Goal: Task Accomplishment & Management: Manage account settings

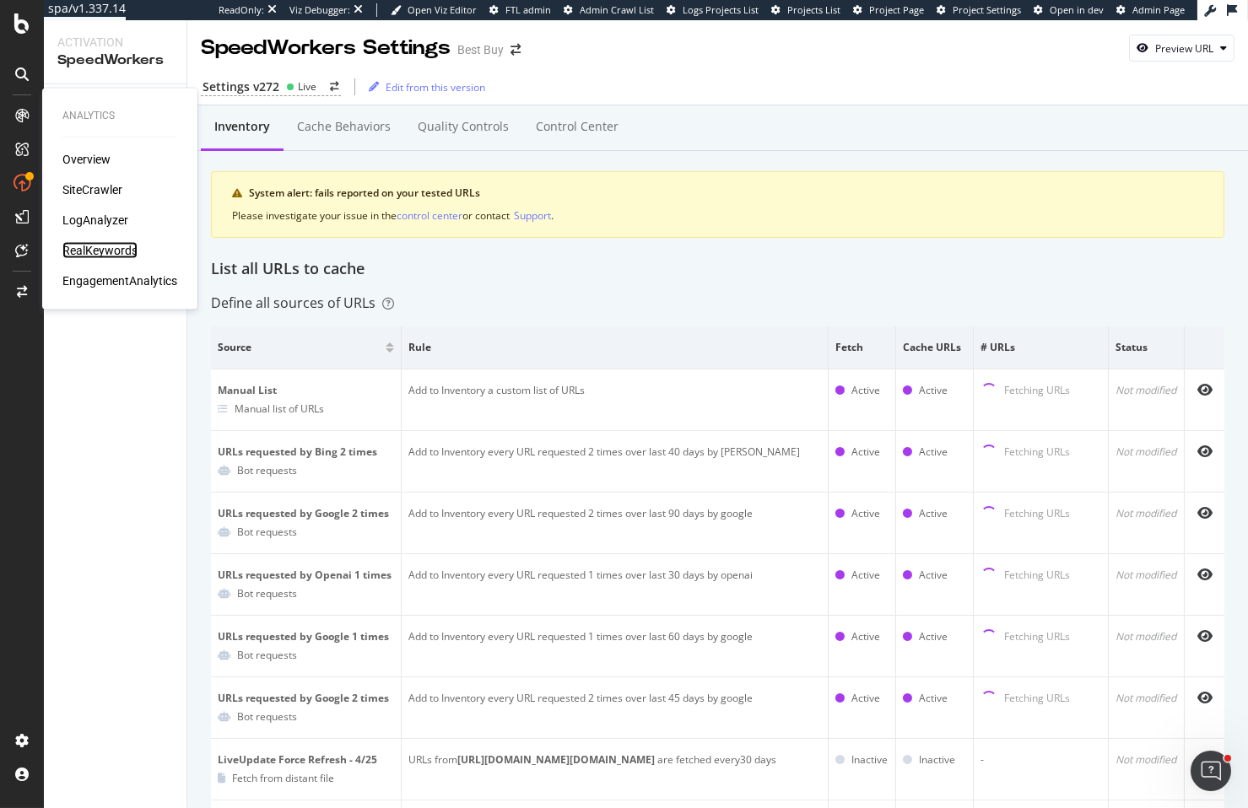
click at [109, 245] on div "RealKeywords" at bounding box center [99, 250] width 75 height 17
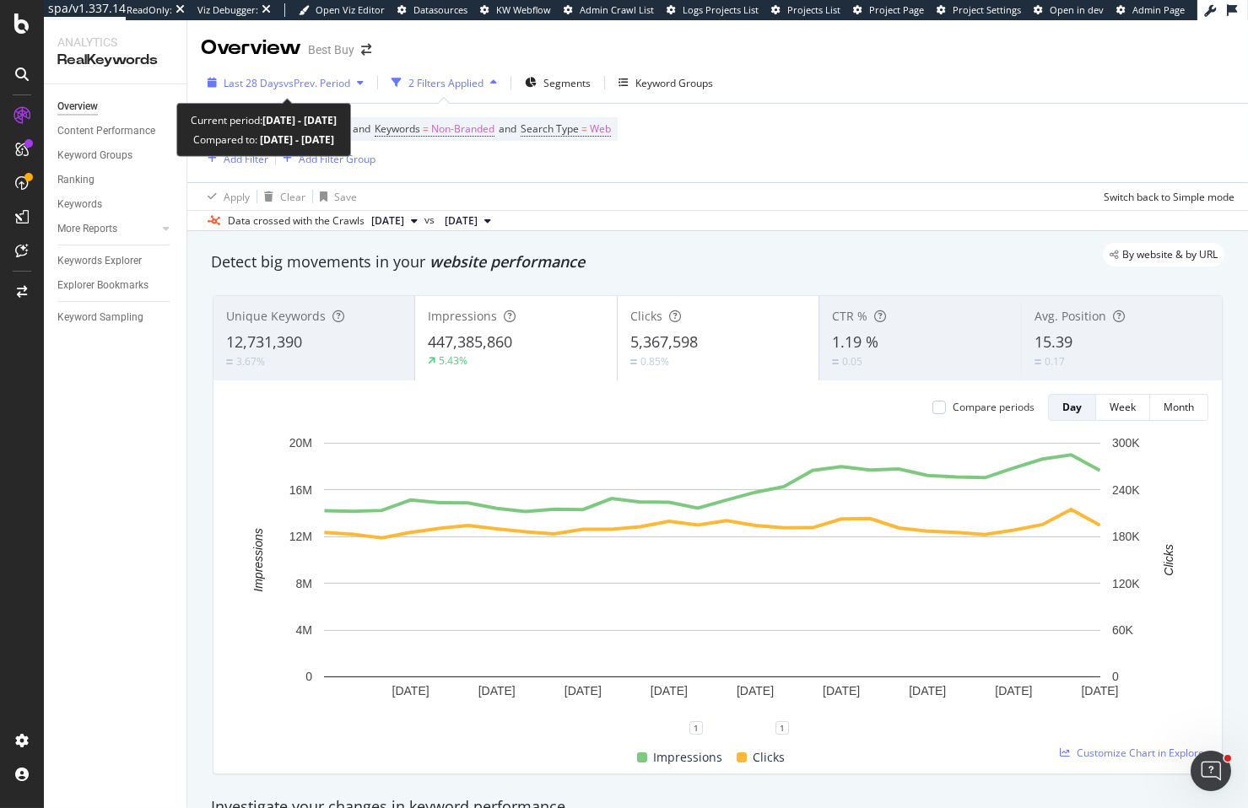
click at [298, 90] on div "Last 28 Days vs Prev. Period" at bounding box center [286, 82] width 170 height 25
click at [262, 81] on span "Last 28 Days" at bounding box center [254, 83] width 60 height 14
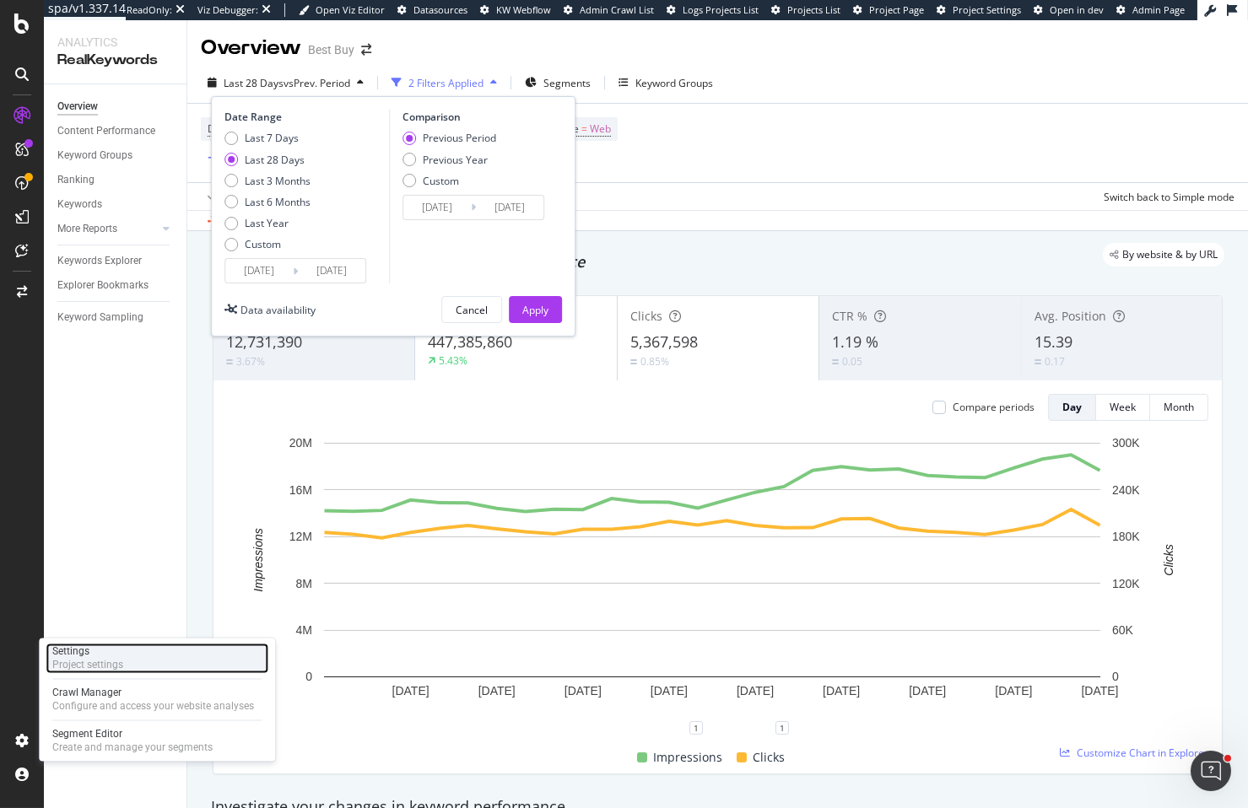
click at [130, 661] on div "Settings Project settings" at bounding box center [157, 659] width 223 height 30
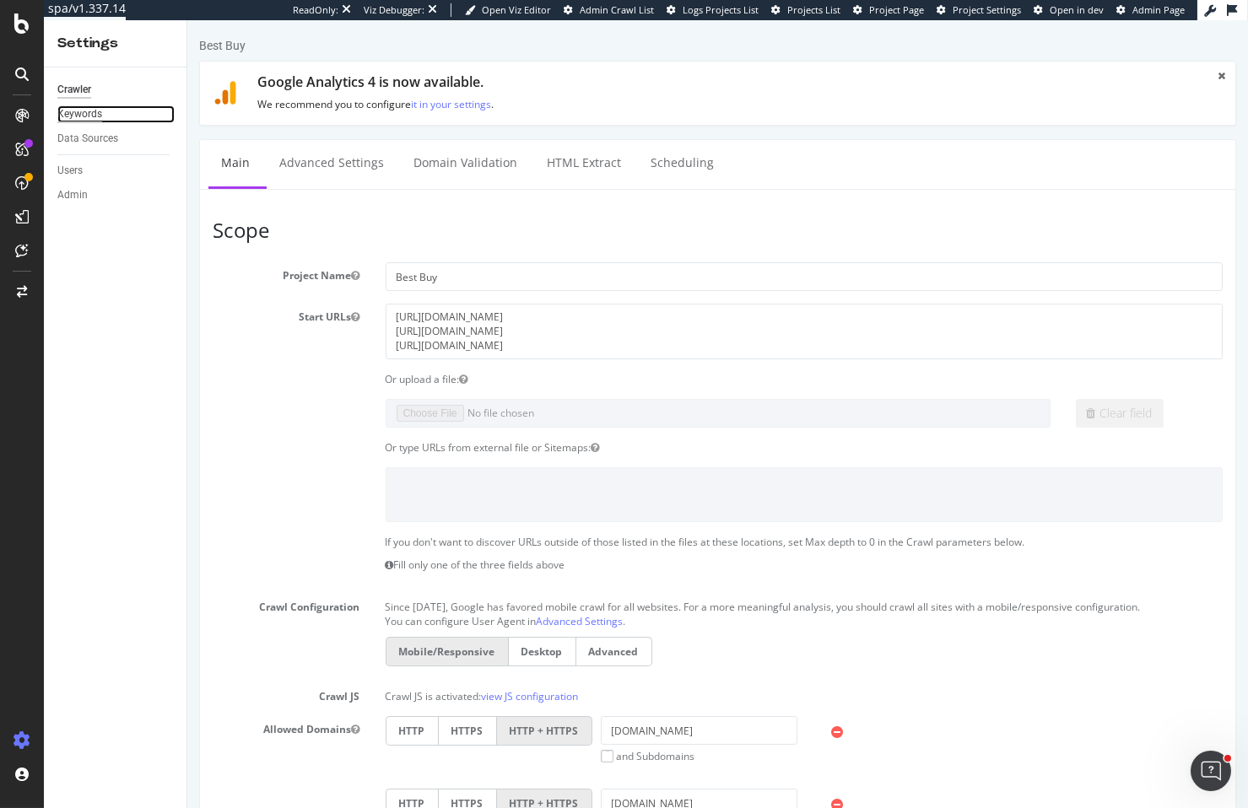
click at [76, 117] on div "Keywords" at bounding box center [79, 114] width 45 height 18
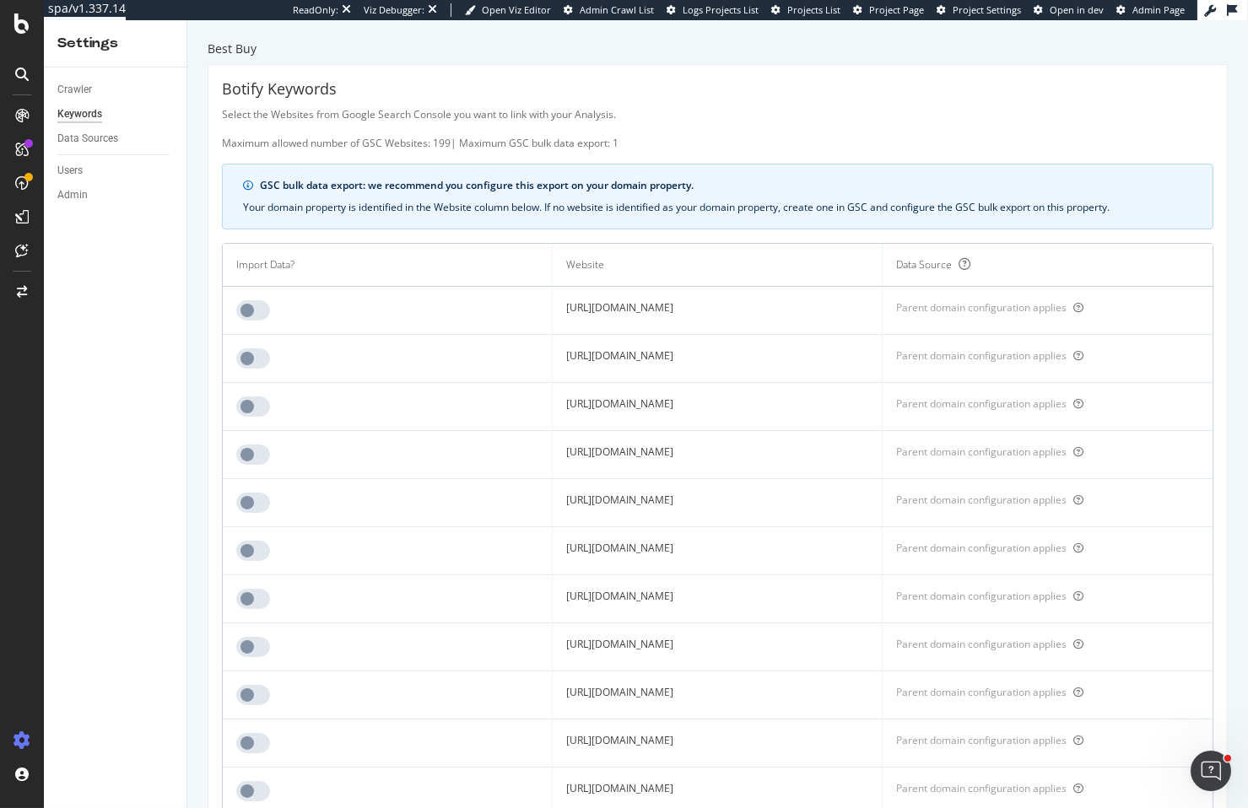
scroll to position [12864, 0]
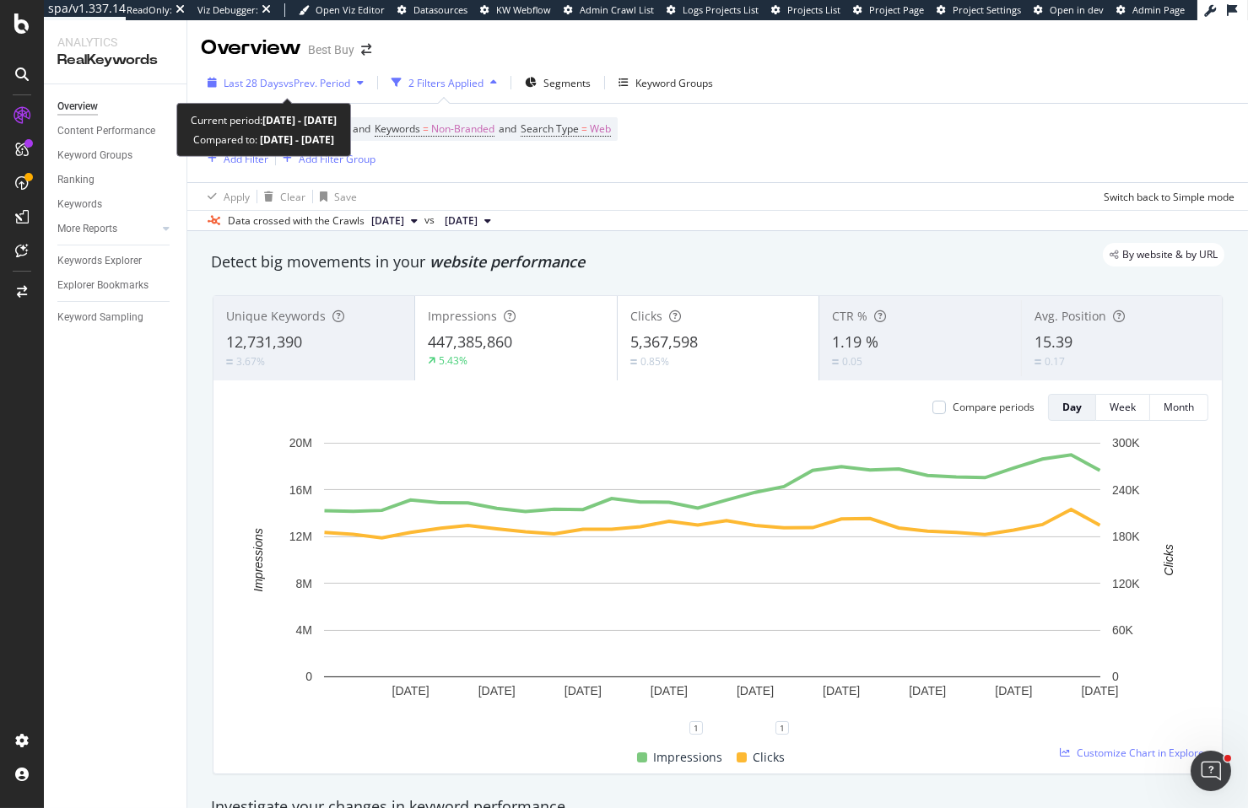
click at [311, 83] on span "vs Prev. Period" at bounding box center [317, 83] width 67 height 14
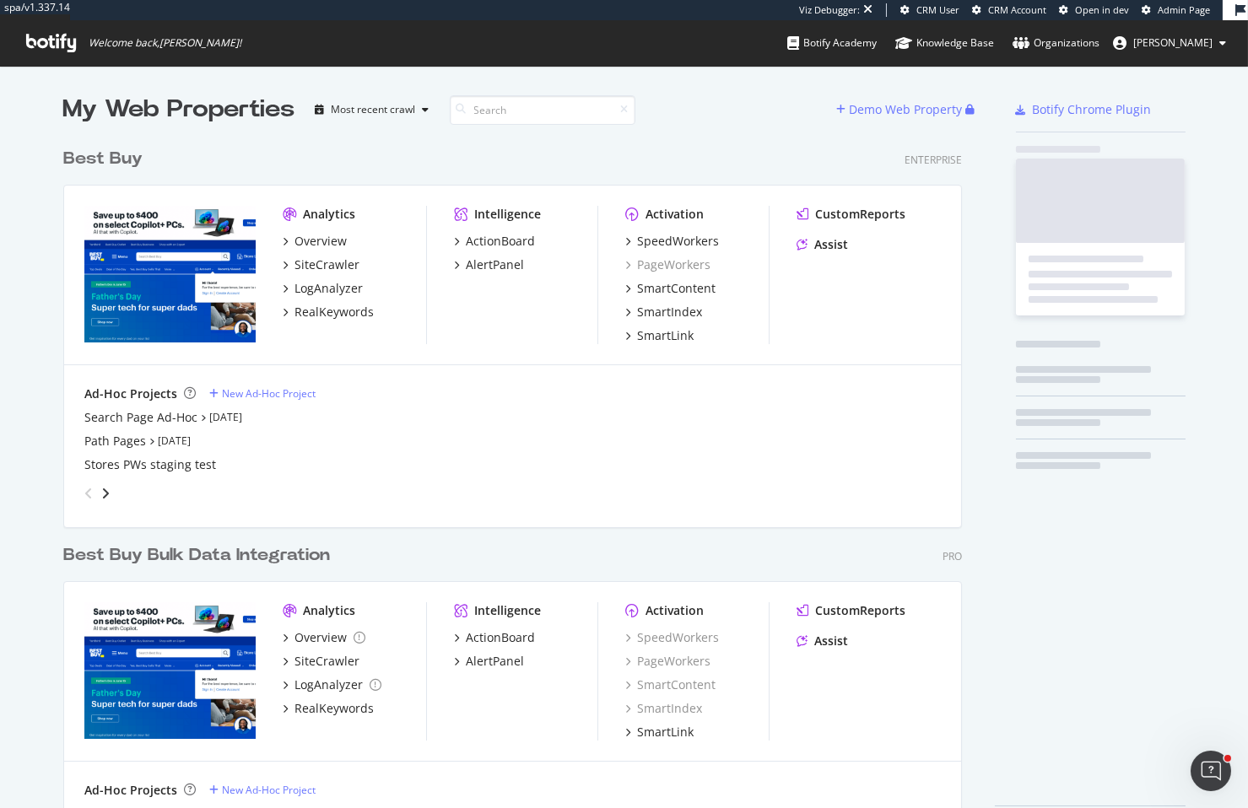
scroll to position [704, 900]
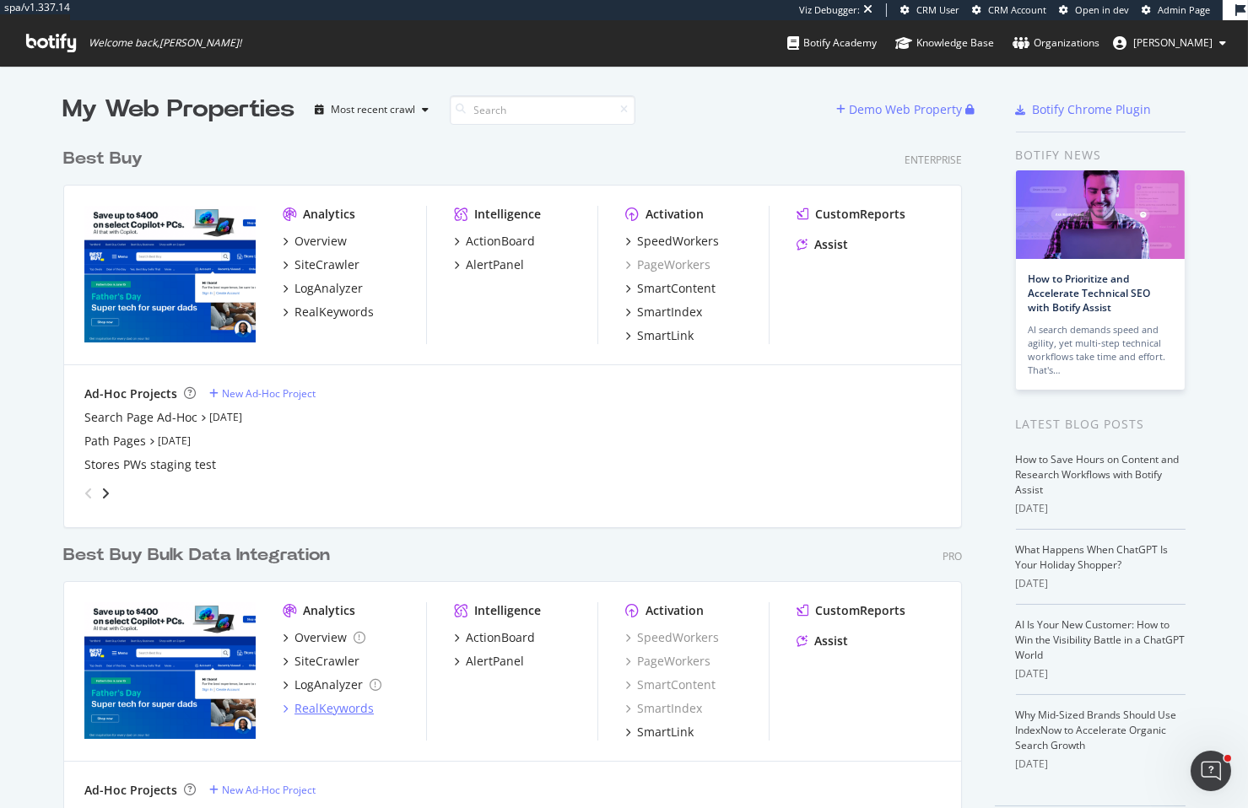
click at [330, 700] on div "RealKeywords" at bounding box center [334, 708] width 79 height 17
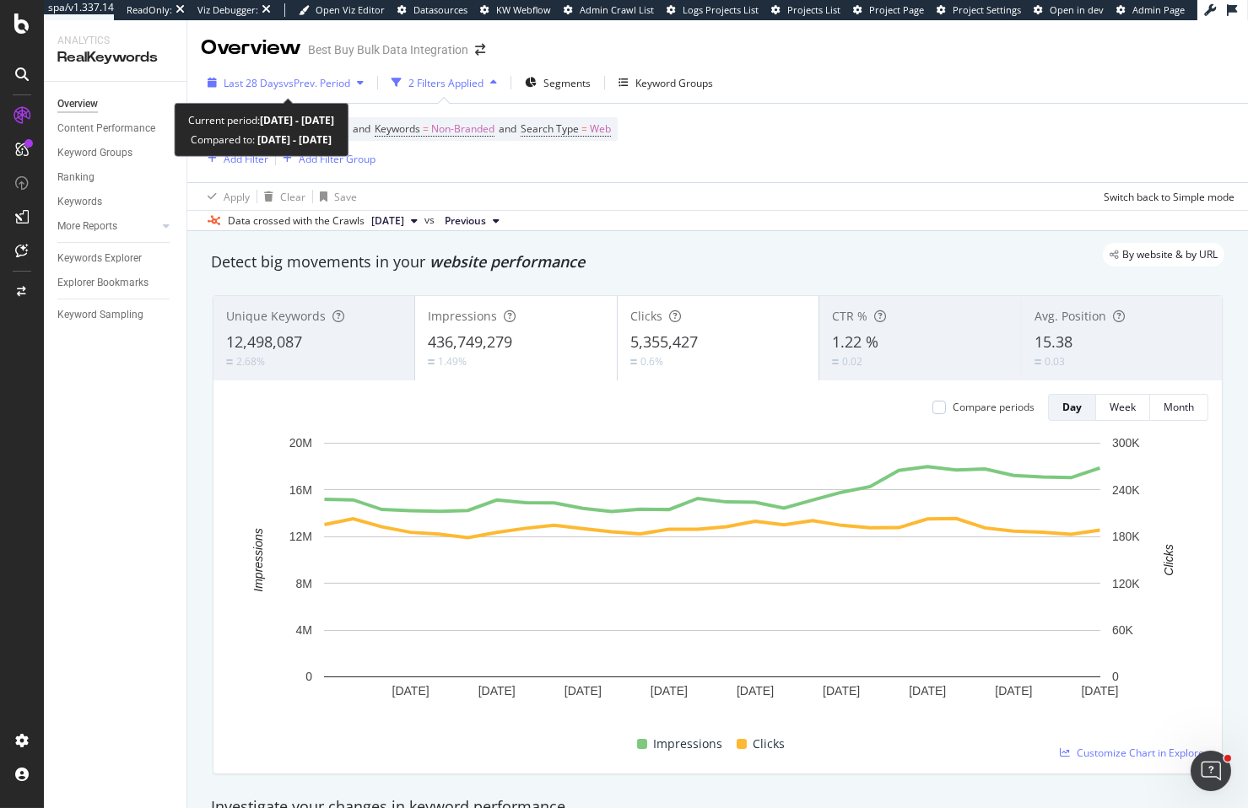
click at [323, 90] on div "Last 28 Days vs Prev. Period" at bounding box center [286, 82] width 170 height 25
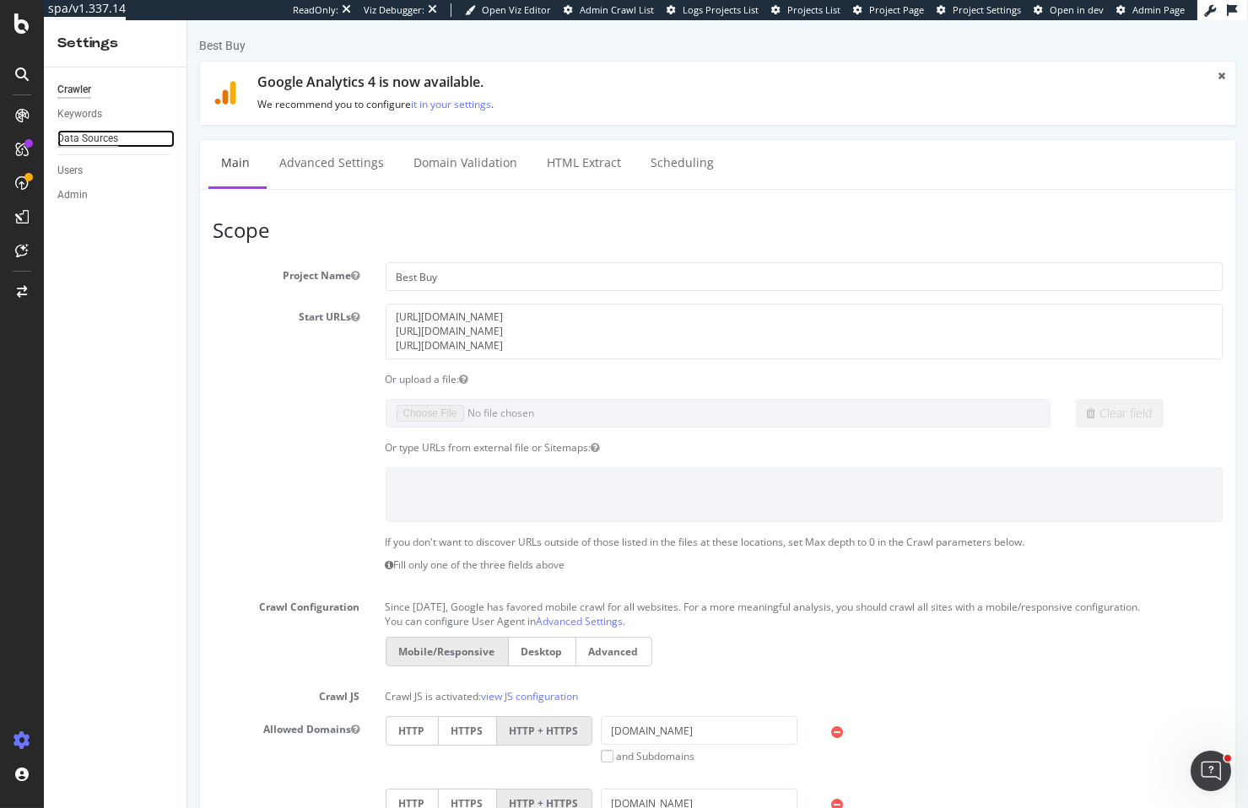
click at [101, 144] on div "Data Sources" at bounding box center [87, 139] width 61 height 18
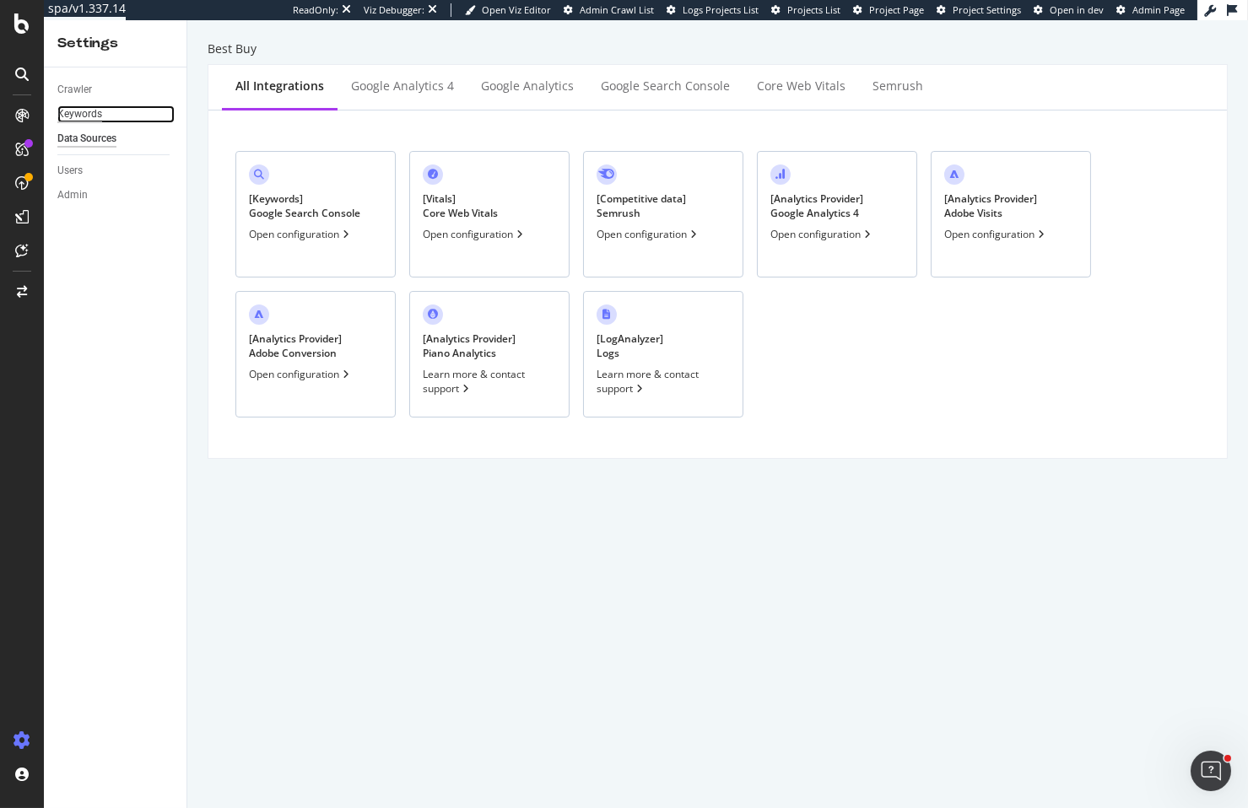
click at [84, 113] on div "Keywords" at bounding box center [79, 114] width 45 height 18
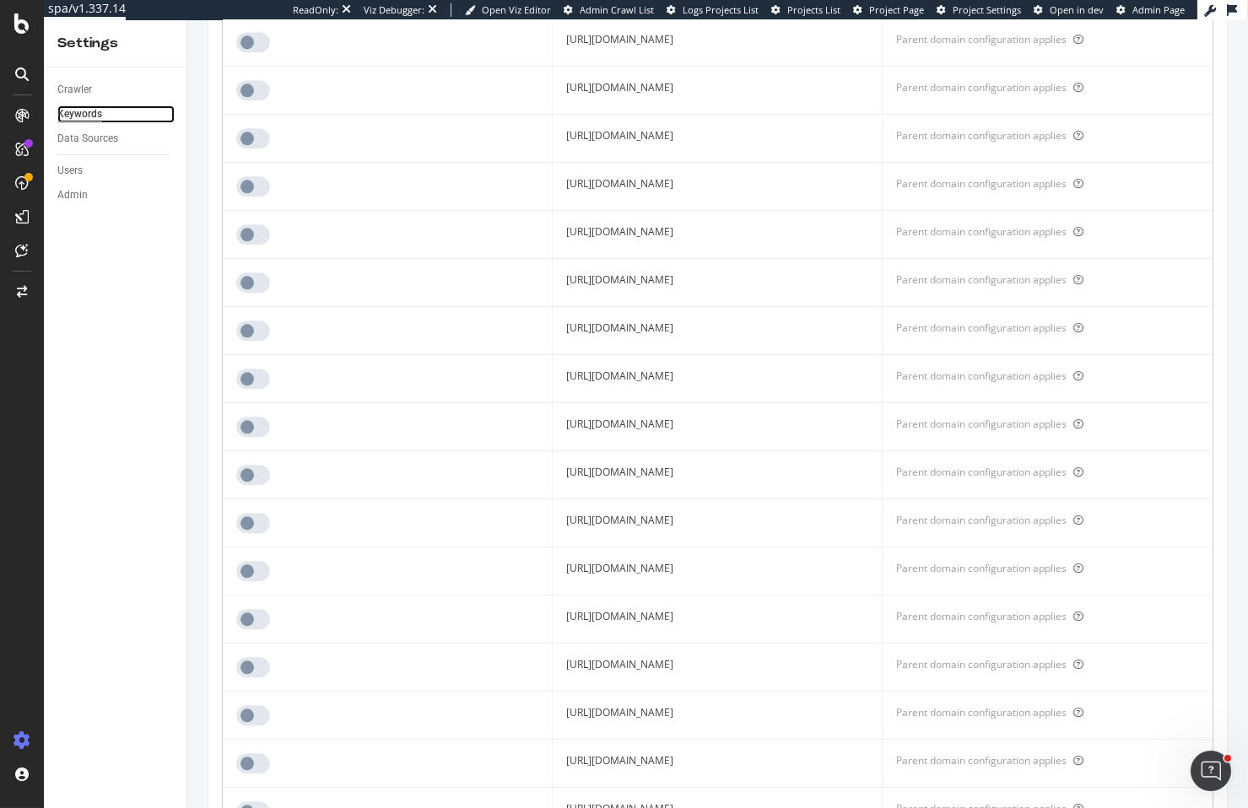
scroll to position [10138, 0]
